Goal: Use online tool/utility: Utilize a website feature to perform a specific function

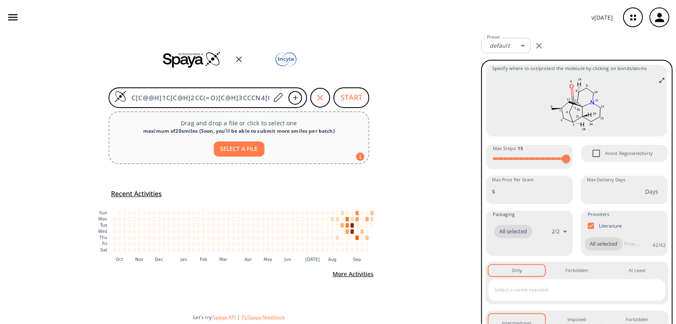
scroll to position [0, 78]
drag, startPoint x: 132, startPoint y: 98, endPoint x: 477, endPoint y: 119, distance: 345.2
click at [477, 119] on div "C[C@@H]1C[C@H]2CC(=O)[C@H]3CCCN4[C@]3(C1)[C@@H]2CCC4 START Drag and drop a file…" at bounding box center [239, 180] width 478 height 290
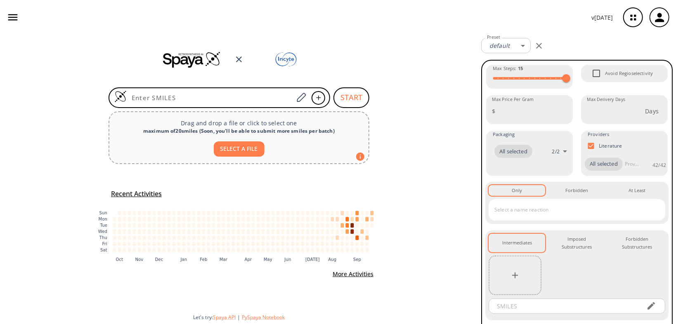
paste input "C[C@H]1CC(=O)C2=C(C(=O)C[C@@H]12)O"
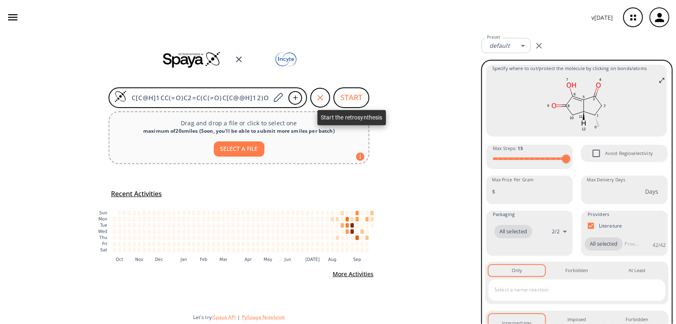
type input "C[C@H]1CC(=O)C2=C(C(=O)C[C@@H]12)O"
click at [345, 99] on button "START" at bounding box center [351, 97] width 36 height 21
